Goal: Task Accomplishment & Management: Use online tool/utility

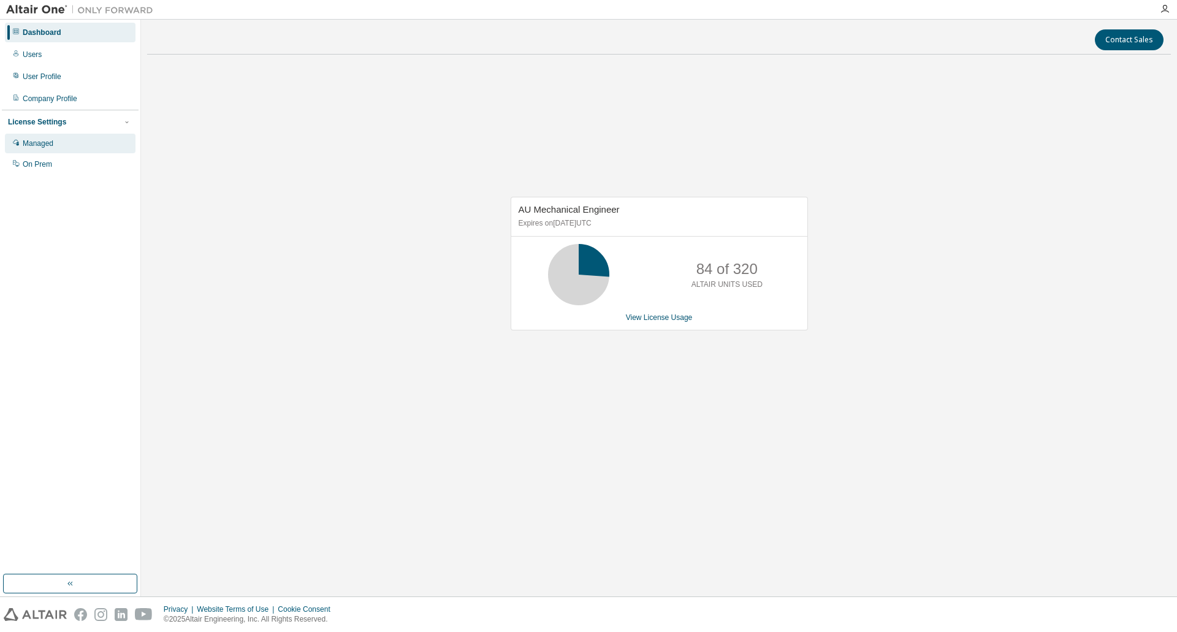
click at [40, 146] on div "Managed" at bounding box center [38, 144] width 31 height 10
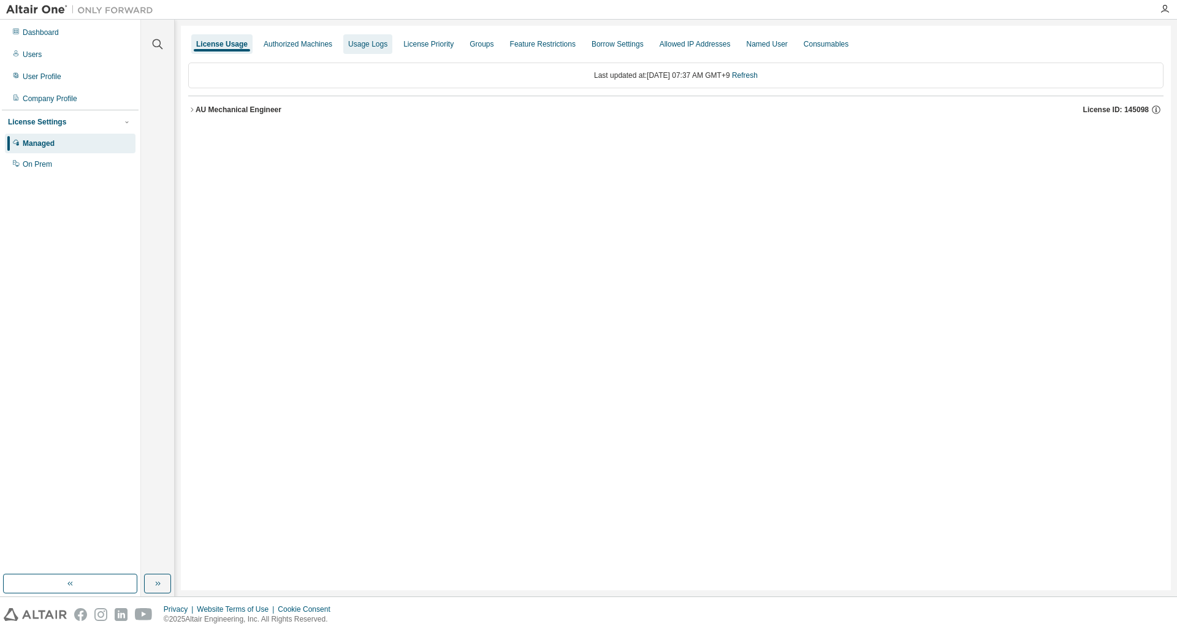
click at [373, 46] on div "Usage Logs" at bounding box center [367, 44] width 39 height 10
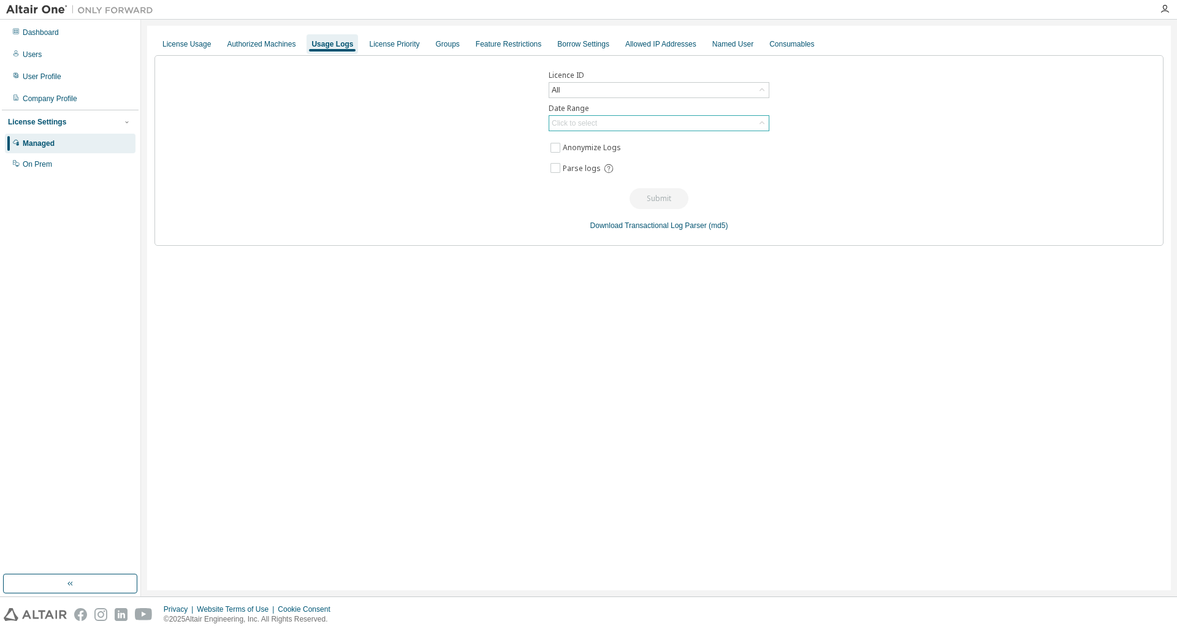
click at [635, 126] on div "Click to select" at bounding box center [659, 123] width 220 height 15
click at [581, 191] on li "Custom Date Range" at bounding box center [658, 189] width 217 height 16
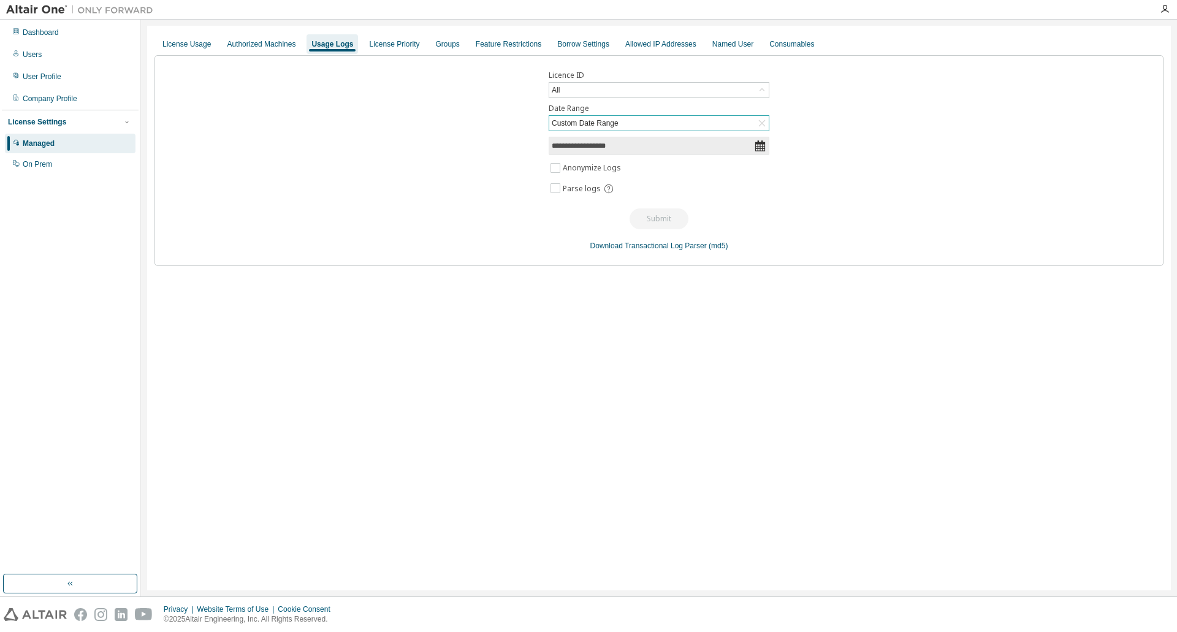
click at [602, 146] on input "**********" at bounding box center [653, 146] width 202 height 12
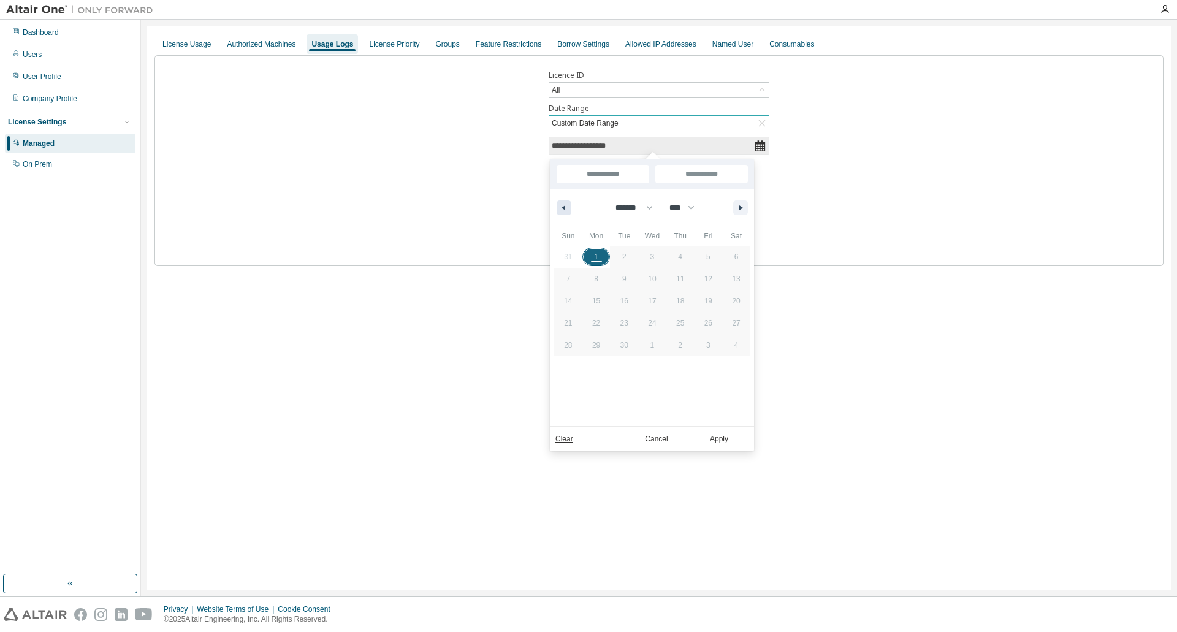
click at [559, 212] on button "button" at bounding box center [564, 208] width 15 height 15
click at [563, 202] on button "button" at bounding box center [564, 208] width 15 height 15
select select "*"
click at [682, 344] on span "31" at bounding box center [680, 345] width 8 height 22
type input "*"
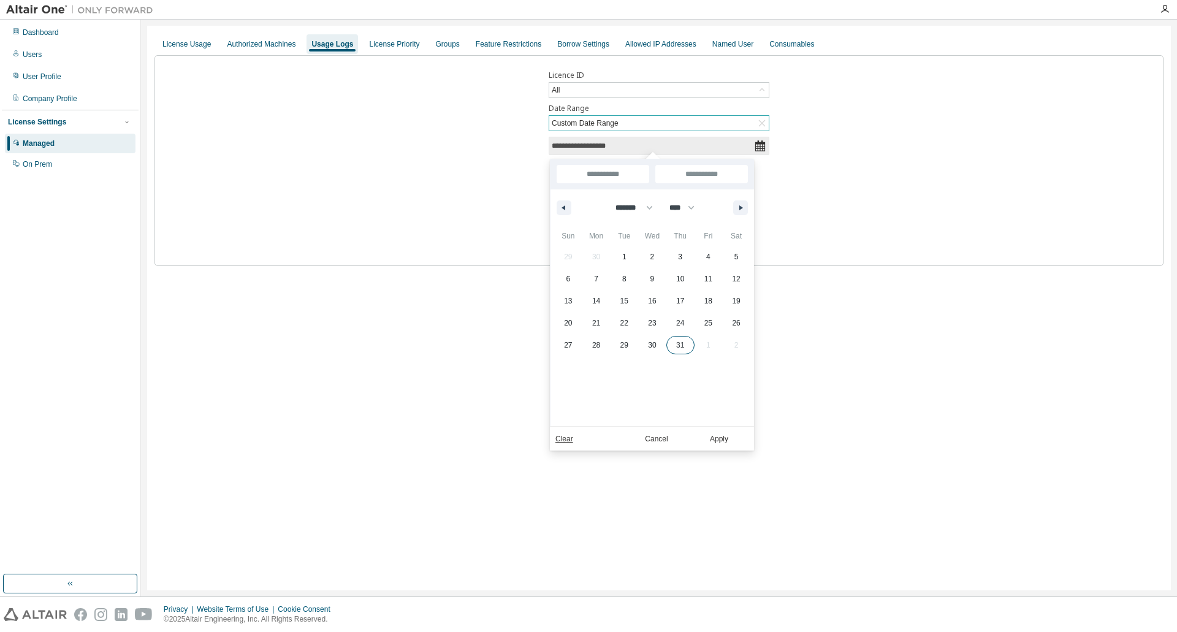
type input "*"
type input "**********"
click at [731, 175] on input "**********" at bounding box center [701, 174] width 93 height 18
click at [742, 206] on icon "button" at bounding box center [742, 207] width 6 height 5
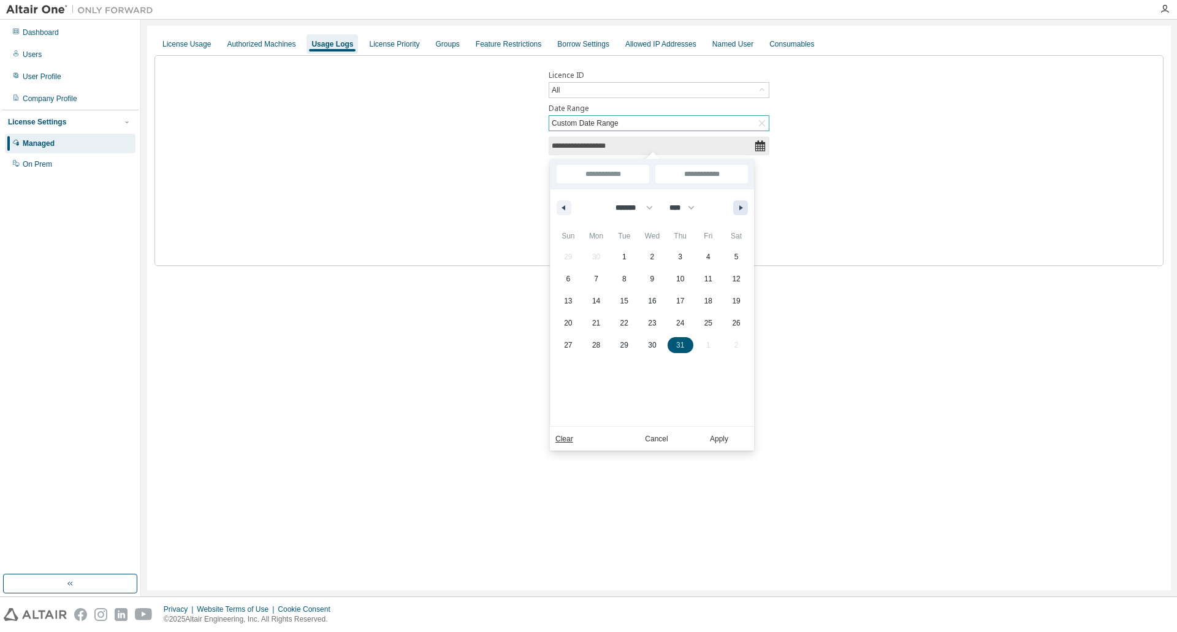
select select "*"
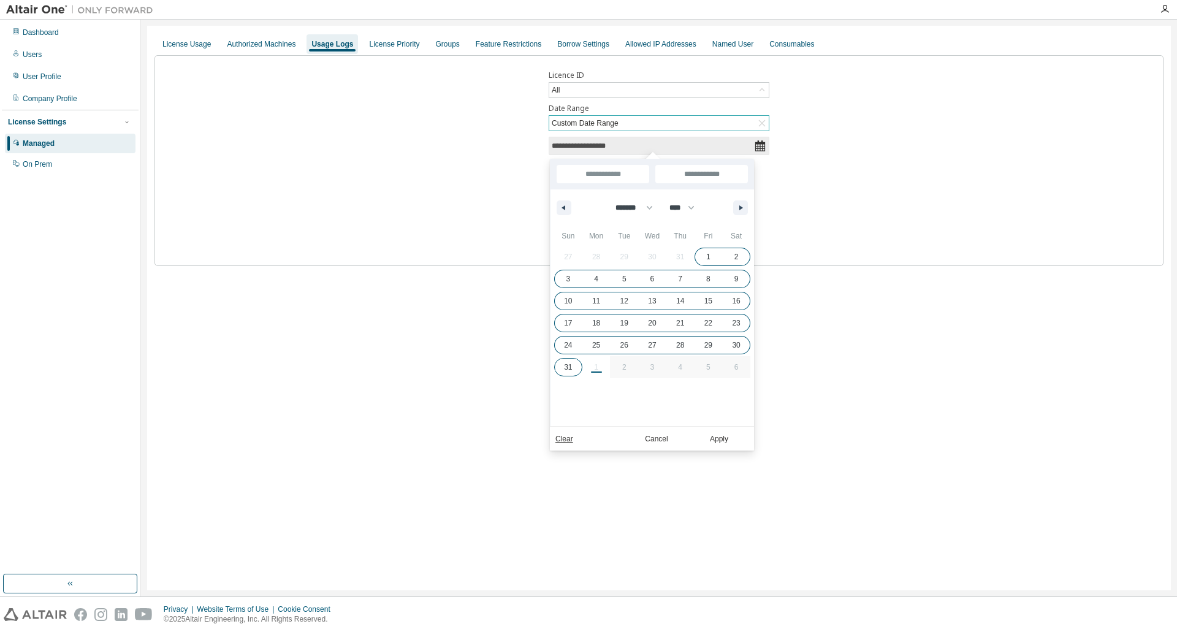
click at [597, 366] on div "27 28 29 30 31 1 2 3 4 5 6 7 8 9 10 11 12 13 14 15 16 17 18 19 20 21 22 23 24 2…" at bounding box center [652, 312] width 196 height 132
type input "**********"
select select "*"
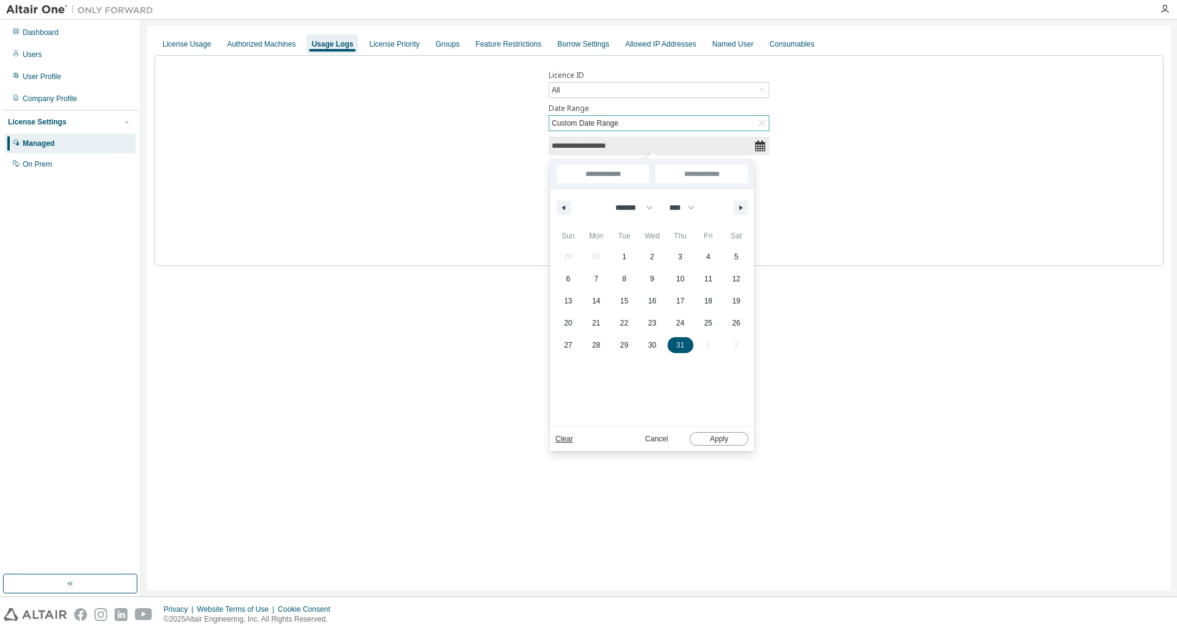
click at [728, 439] on button "Apply" at bounding box center [719, 438] width 59 height 13
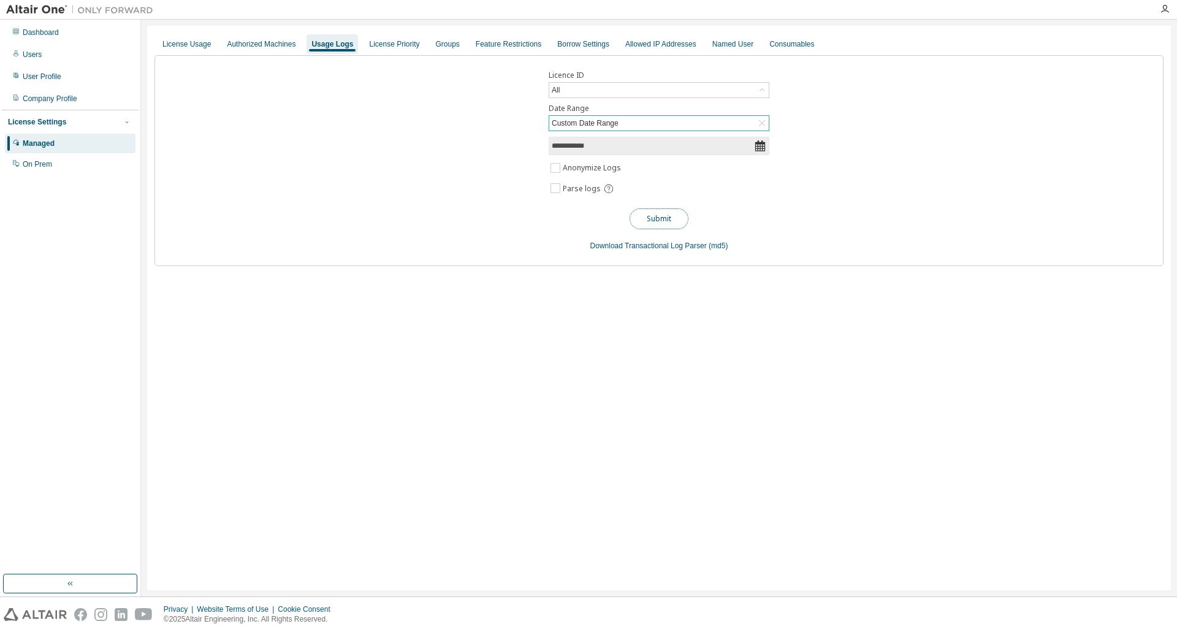
click at [659, 221] on button "Submit" at bounding box center [659, 218] width 59 height 21
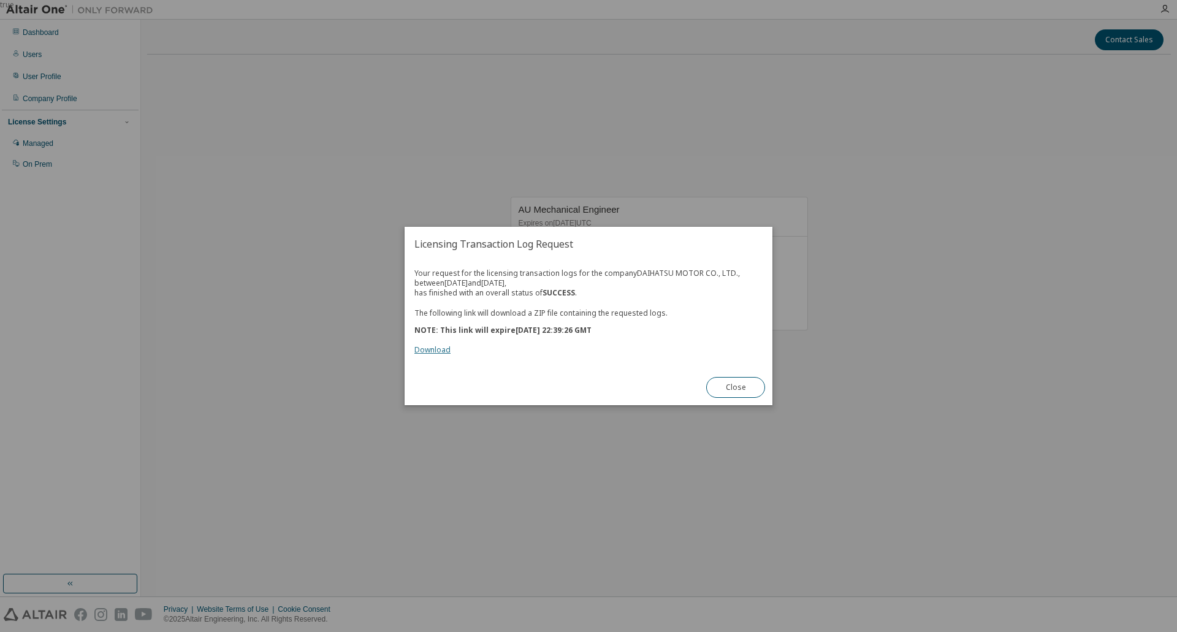
click at [440, 351] on link "Download" at bounding box center [433, 350] width 36 height 10
